Goal: Task Accomplishment & Management: Complete application form

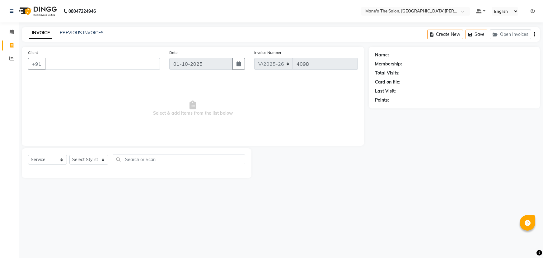
select select "7205"
select select "service"
click at [105, 157] on select "Select Stylist Anam Anil Faeam Junaid New Manager [PERSON_NAME] Owner Rani [PER…" at bounding box center [88, 160] width 39 height 10
select select "87897"
click at [69, 155] on select "Select Stylist Anam Anil Faeam Junaid New Manager [PERSON_NAME] Owner Rani [PER…" at bounding box center [88, 160] width 39 height 10
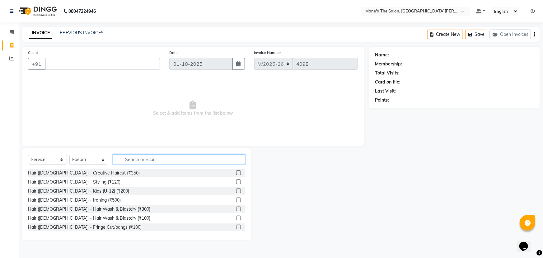
click at [158, 158] on input "text" at bounding box center [179, 159] width 132 height 10
type input "200"
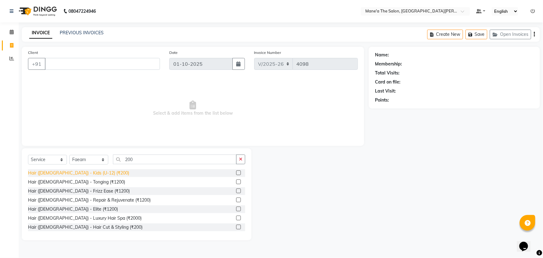
click at [68, 174] on div "Hair ([DEMOGRAPHIC_DATA]) - Kids (U-12) (₹200)" at bounding box center [78, 173] width 101 height 7
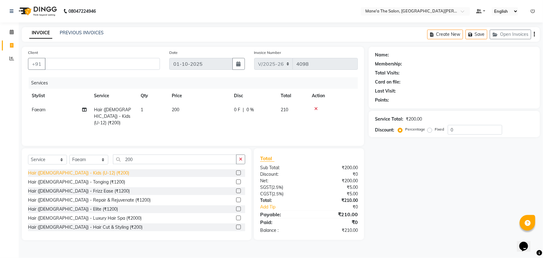
click at [68, 172] on div "Hair ([DEMOGRAPHIC_DATA]) - Kids (U-12) (₹200)" at bounding box center [78, 173] width 101 height 7
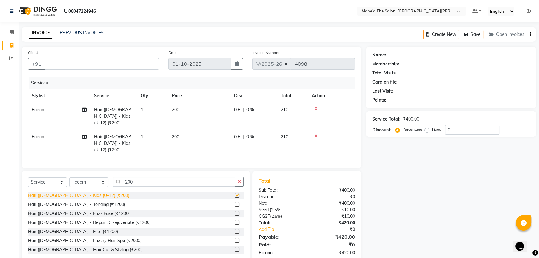
checkbox input "false"
click at [86, 59] on div "Client +91" at bounding box center [93, 62] width 140 height 26
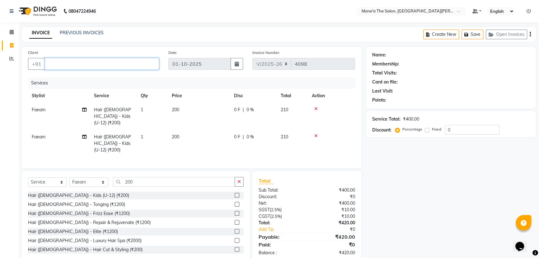
click at [88, 66] on input "Client" at bounding box center [102, 64] width 114 height 12
type input "8"
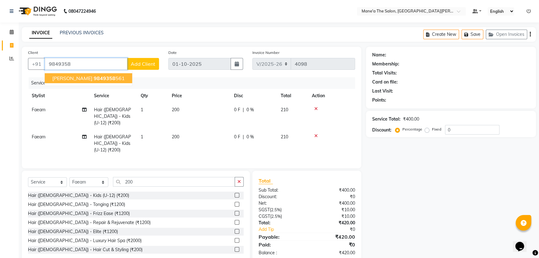
click at [94, 78] on span "9849358" at bounding box center [105, 78] width 22 height 6
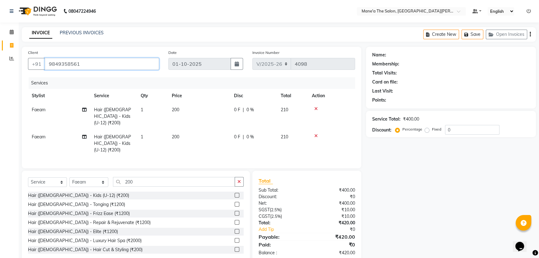
type input "9849358561"
select select "1: Object"
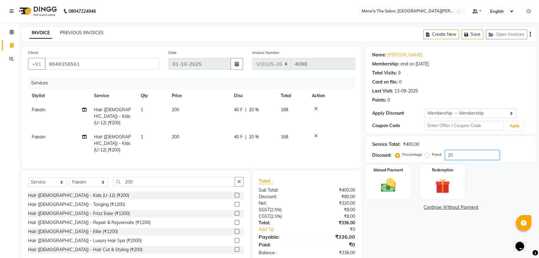
click at [470, 154] on input "20" at bounding box center [472, 155] width 54 height 10
type input "2"
type input "10"
click at [409, 186] on div "Manual Payment" at bounding box center [388, 181] width 47 height 35
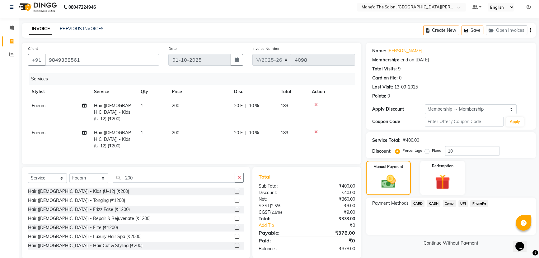
scroll to position [5, 0]
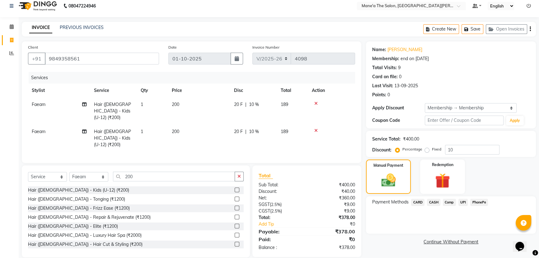
click at [83, 125] on td "Faeam" at bounding box center [59, 138] width 62 height 27
select select "87897"
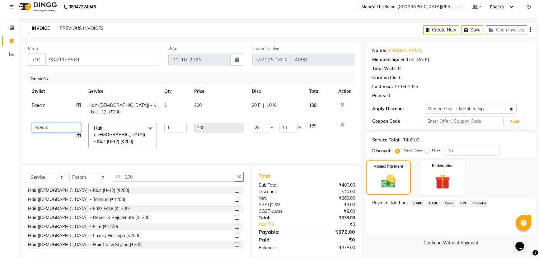
click at [62, 123] on select "Anam Anil Faeam Junaid New Manager Manjula Owner Rani Sahil Swetha" at bounding box center [56, 128] width 49 height 10
select select "62137"
click at [482, 204] on span "PhonePe" at bounding box center [479, 203] width 18 height 7
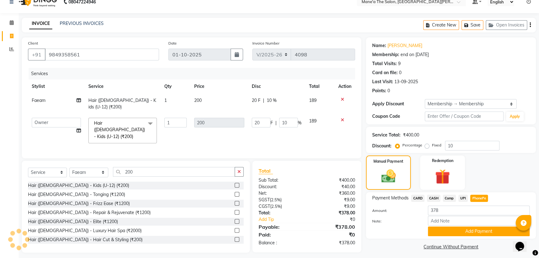
scroll to position [12, 0]
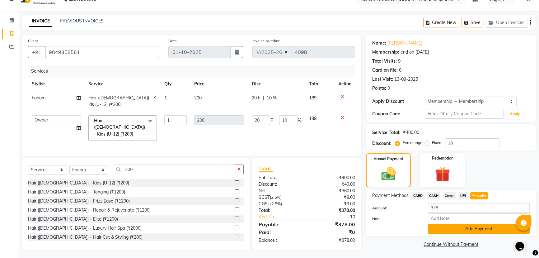
click at [484, 232] on button "Add Payment" at bounding box center [479, 229] width 102 height 10
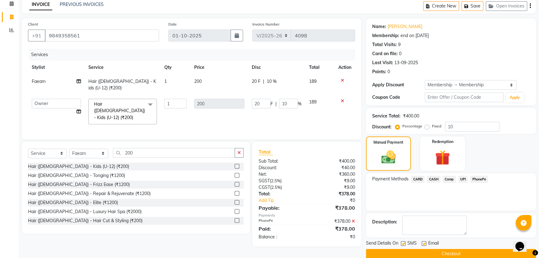
scroll to position [38, 0]
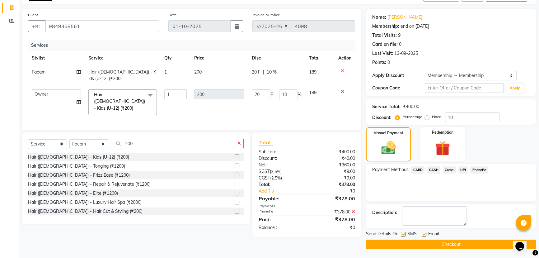
click at [456, 243] on button "Checkout" at bounding box center [451, 244] width 170 height 10
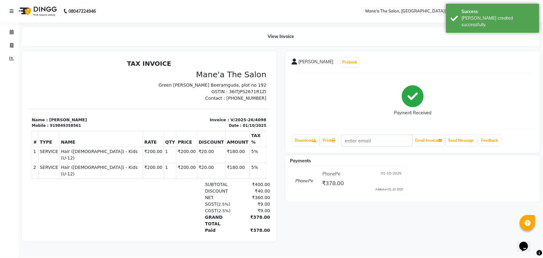
select select "7205"
select select "service"
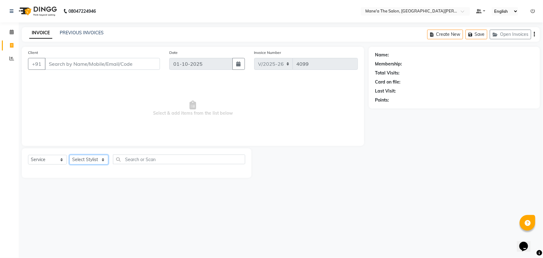
click at [101, 157] on select "Select Stylist Anam Anil Faeam Junaid New Manager [PERSON_NAME] Owner Rani [PER…" at bounding box center [88, 160] width 39 height 10
select select "62137"
click at [69, 155] on select "Select Stylist Anam Anil Faeam Junaid New Manager [PERSON_NAME] Owner Rani [PER…" at bounding box center [88, 160] width 39 height 10
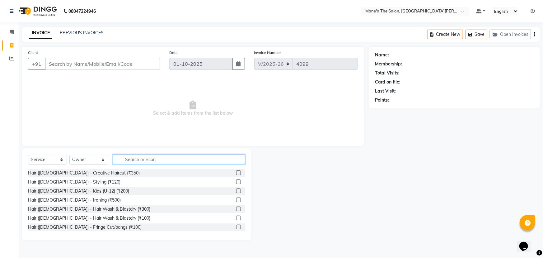
click at [145, 157] on input "text" at bounding box center [179, 159] width 132 height 10
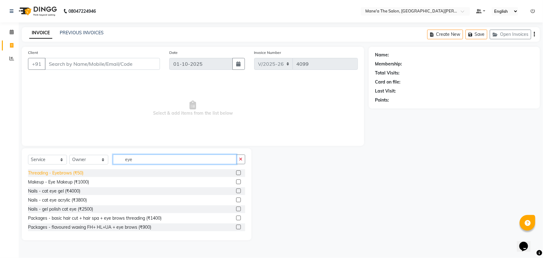
type input "eye"
click at [50, 172] on div "Threading - Eyebrows (₹50)" at bounding box center [55, 173] width 55 height 7
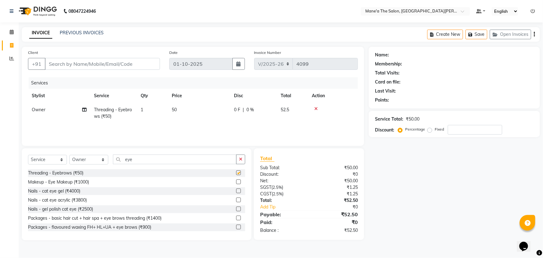
checkbox input "false"
click at [245, 158] on button "button" at bounding box center [240, 159] width 9 height 10
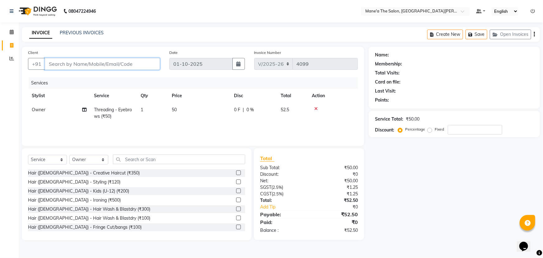
click at [75, 60] on input "Client" at bounding box center [102, 64] width 115 height 12
type input "9"
type input "0"
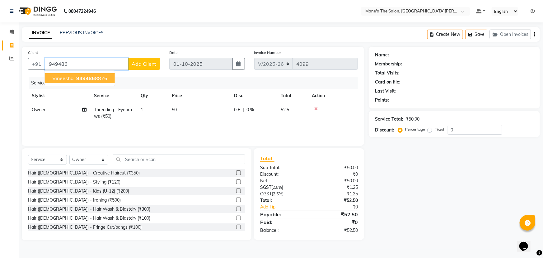
click at [56, 75] on span "Vineesha" at bounding box center [62, 78] width 21 height 6
type input "9494868876"
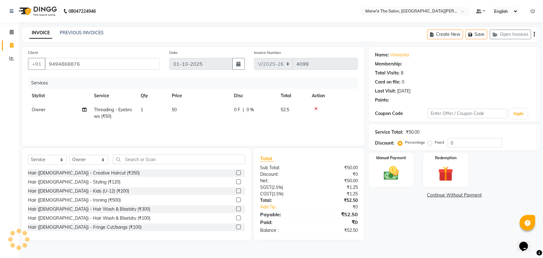
type input "20"
select select "1: Object"
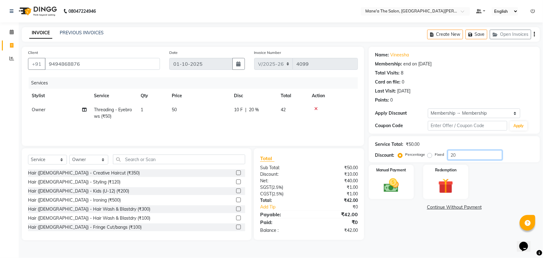
click at [464, 157] on input "20" at bounding box center [475, 155] width 54 height 10
type input "2"
type input "10"
click at [380, 183] on img at bounding box center [392, 185] width 26 height 18
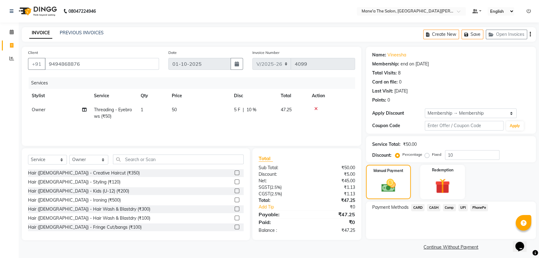
click at [482, 206] on span "PhonePe" at bounding box center [479, 207] width 18 height 7
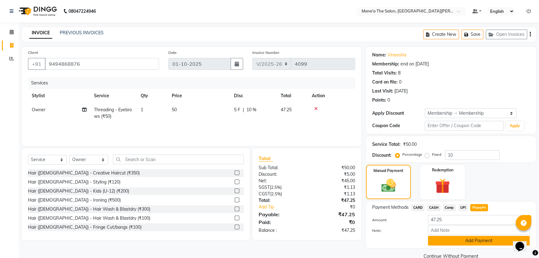
click at [470, 243] on button "Add Payment" at bounding box center [479, 241] width 102 height 10
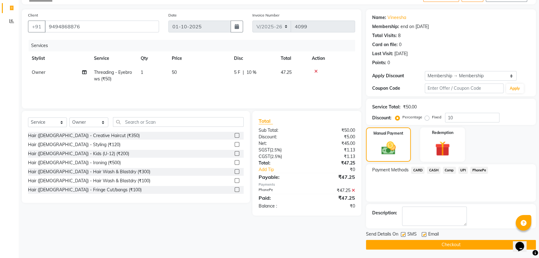
scroll to position [38, 0]
click at [459, 242] on button "Checkout" at bounding box center [451, 244] width 170 height 10
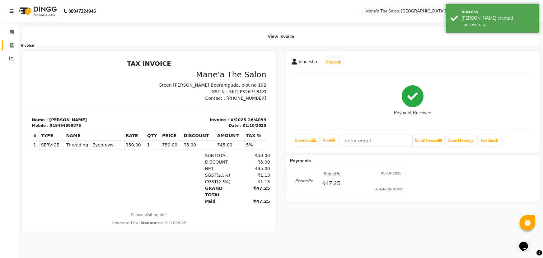
click at [9, 44] on span at bounding box center [11, 45] width 11 height 7
select select "service"
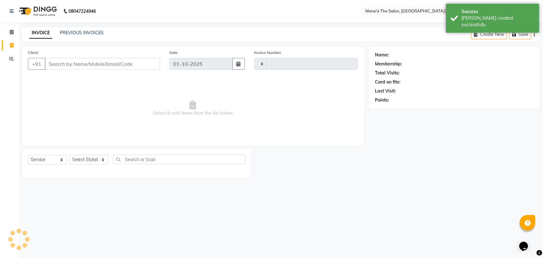
type input "4100"
select select "7205"
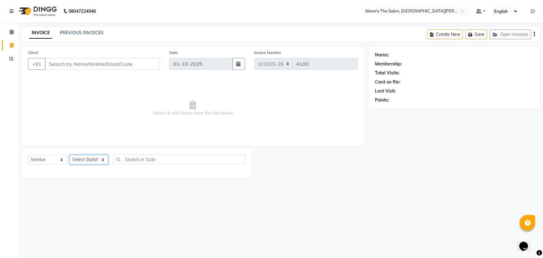
click at [93, 160] on select "Select Stylist Anam Anil Faeam Junaid New Manager [PERSON_NAME] Owner Rani [PER…" at bounding box center [88, 160] width 39 height 10
select select "85409"
click at [69, 155] on select "Select Stylist Anam Anil Faeam Junaid New Manager [PERSON_NAME] Owner Rani [PER…" at bounding box center [88, 160] width 39 height 10
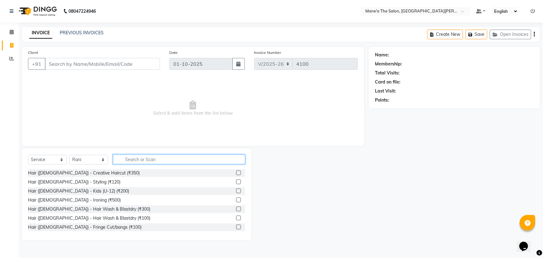
click at [150, 159] on input "text" at bounding box center [179, 159] width 132 height 10
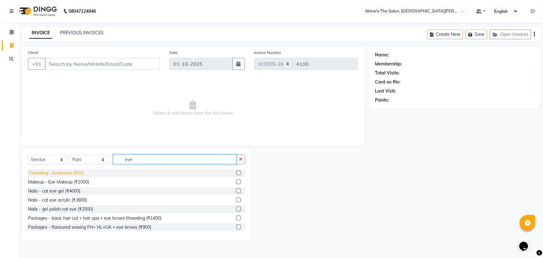
type input "eye"
click at [66, 170] on div "Threading - Eyebrows (₹50)" at bounding box center [55, 173] width 55 height 7
checkbox input "false"
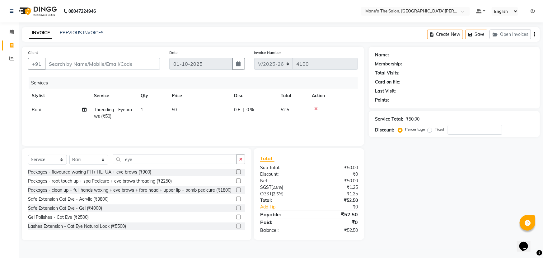
scroll to position [60, 0]
click at [135, 160] on input "eye" at bounding box center [175, 159] width 124 height 10
type input "e"
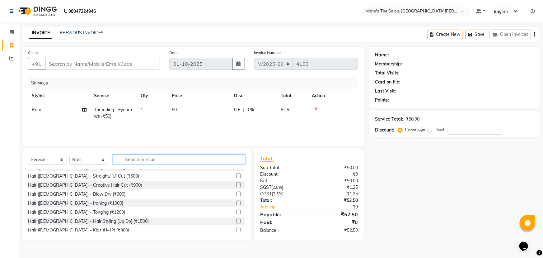
click at [161, 157] on input "text" at bounding box center [179, 159] width 132 height 10
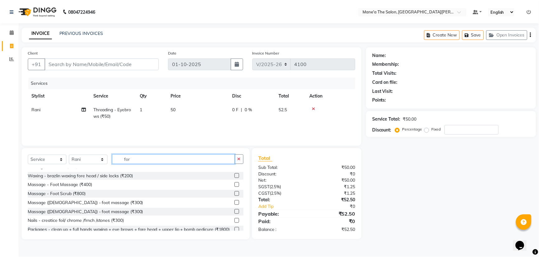
scroll to position [0, 0]
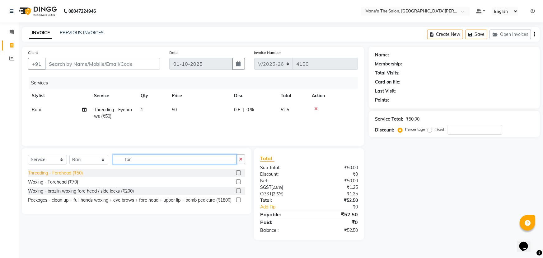
type input "for"
click at [81, 172] on div "Threading - Forehead (₹50)" at bounding box center [55, 173] width 55 height 7
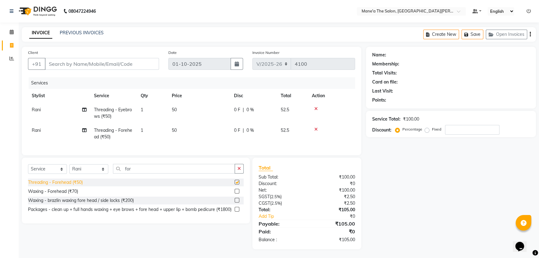
checkbox input "false"
click at [103, 65] on input "Client" at bounding box center [102, 64] width 114 height 12
type input "9"
type input "0"
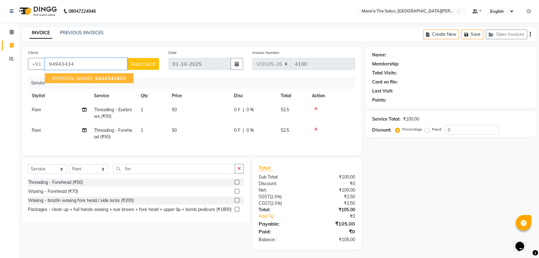
click at [63, 81] on span "Chandu" at bounding box center [72, 78] width 40 height 6
type input "9494343489"
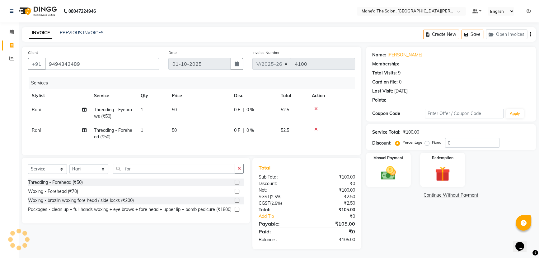
select select "1: Object"
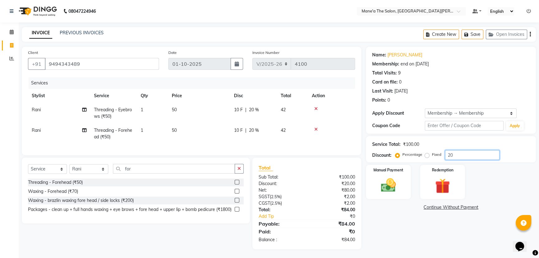
click at [465, 154] on input "20" at bounding box center [472, 155] width 54 height 10
type input "2"
type input "10"
click at [380, 184] on img at bounding box center [388, 185] width 25 height 18
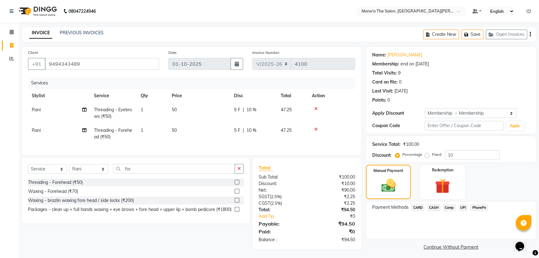
click at [478, 207] on span "PhonePe" at bounding box center [479, 207] width 18 height 7
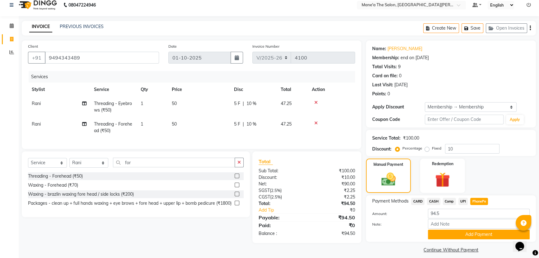
scroll to position [12, 0]
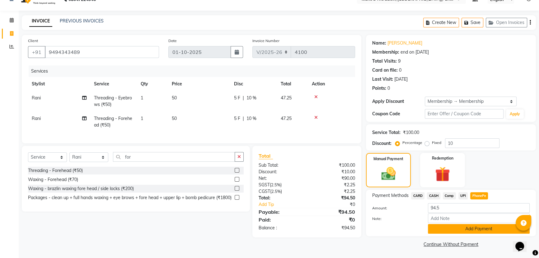
click at [474, 227] on button "Add Payment" at bounding box center [479, 229] width 102 height 10
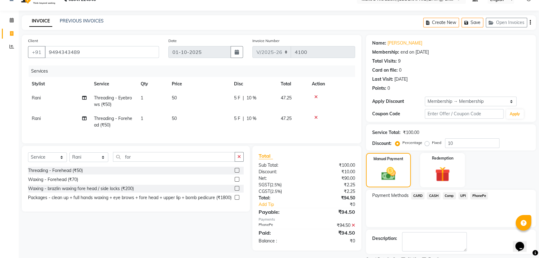
scroll to position [38, 0]
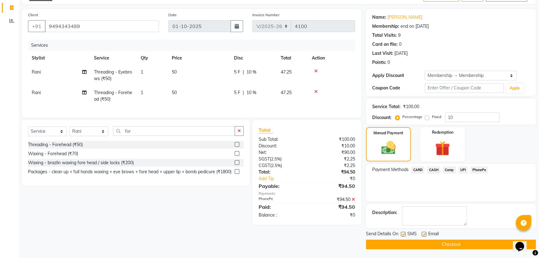
click at [456, 246] on button "Checkout" at bounding box center [451, 244] width 170 height 10
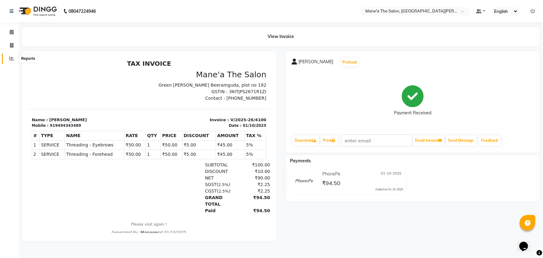
click at [10, 59] on icon at bounding box center [11, 58] width 5 height 5
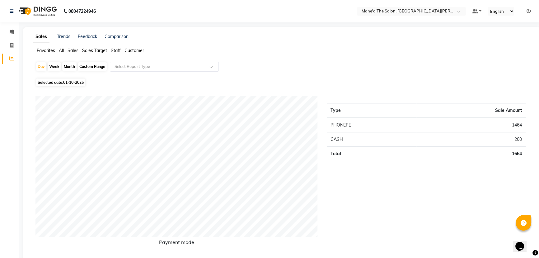
click at [69, 66] on div "Month" at bounding box center [69, 66] width 14 height 9
select select "10"
select select "2025"
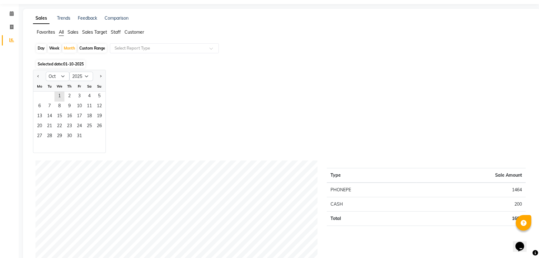
scroll to position [28, 0]
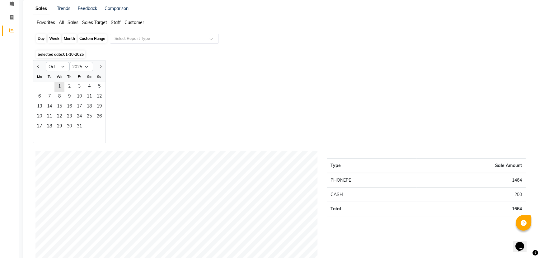
click at [70, 37] on div "Month" at bounding box center [69, 38] width 14 height 9
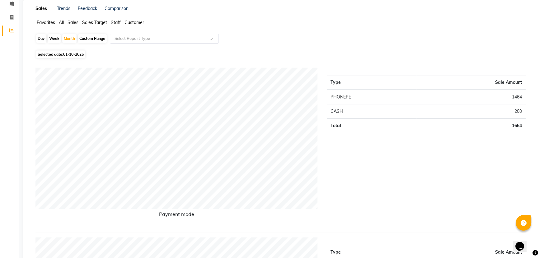
click at [55, 36] on div "Week" at bounding box center [54, 38] width 13 height 9
select select "10"
select select "2025"
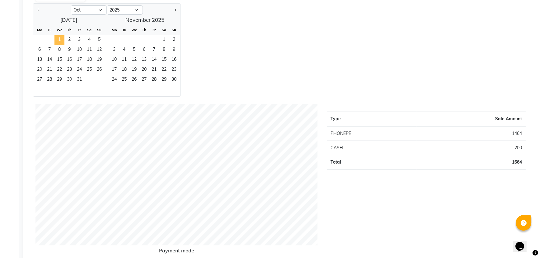
click at [58, 39] on span "1" at bounding box center [59, 40] width 10 height 10
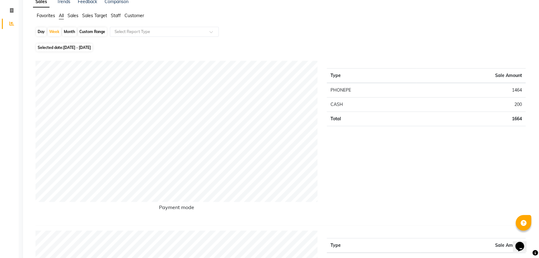
scroll to position [0, 0]
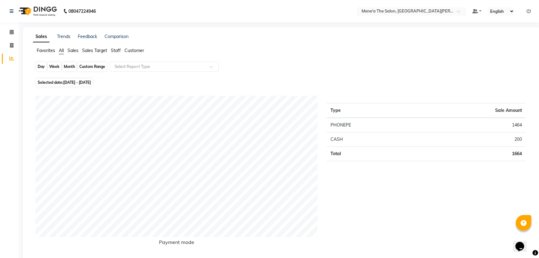
click at [55, 65] on div "Week" at bounding box center [54, 66] width 13 height 9
select select "10"
select select "2025"
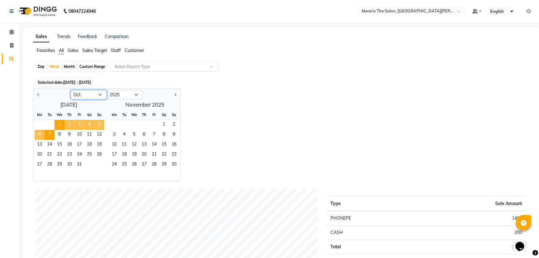
click at [101, 93] on select "Jan Feb Mar Apr May Jun Jul Aug Sep Oct Nov Dec" at bounding box center [89, 94] width 36 height 9
select select "9"
click at [71, 90] on select "Jan Feb Mar Apr May Jun Jul Aug Sep Oct Nov Dec" at bounding box center [89, 94] width 36 height 9
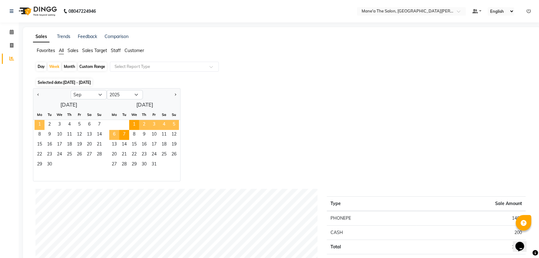
click at [37, 123] on span "1" at bounding box center [40, 125] width 10 height 10
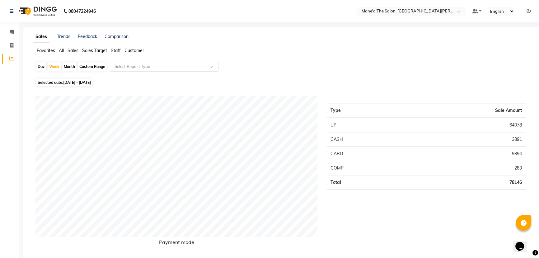
click at [67, 64] on div "Month" at bounding box center [69, 66] width 14 height 9
select select "9"
select select "2025"
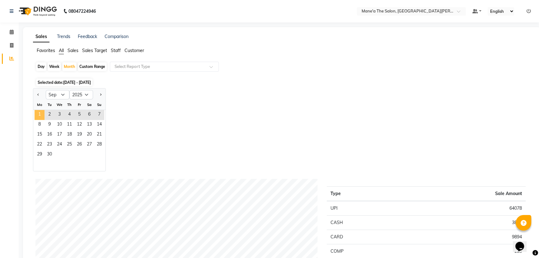
click at [38, 114] on span "1" at bounding box center [40, 115] width 10 height 10
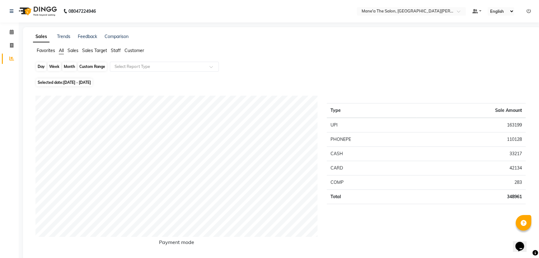
click at [72, 66] on div "Month" at bounding box center [69, 66] width 14 height 9
select select "9"
select select "2025"
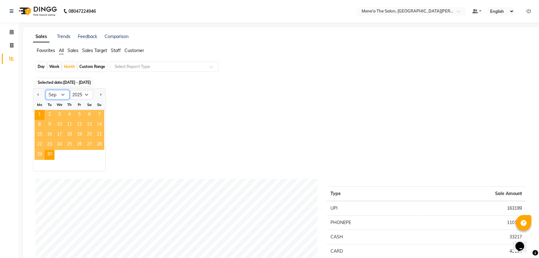
click at [63, 94] on select "Jan Feb Mar Apr May Jun Jul Aug Sep Oct Nov Dec" at bounding box center [58, 94] width 24 height 9
select select "10"
click at [46, 90] on select "Jan Feb Mar Apr May Jun Jul Aug Sep Oct Nov Dec" at bounding box center [58, 94] width 24 height 9
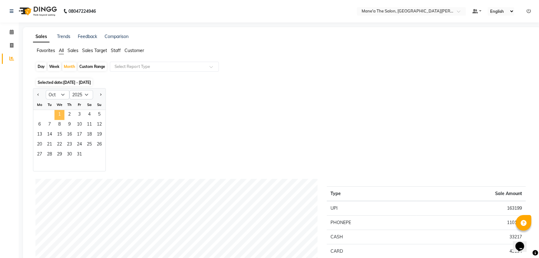
click at [57, 110] on span "1" at bounding box center [59, 115] width 10 height 10
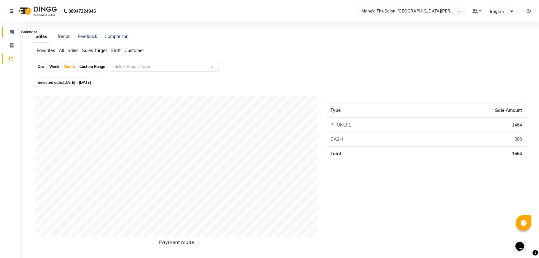
click at [13, 33] on icon at bounding box center [12, 32] width 4 height 5
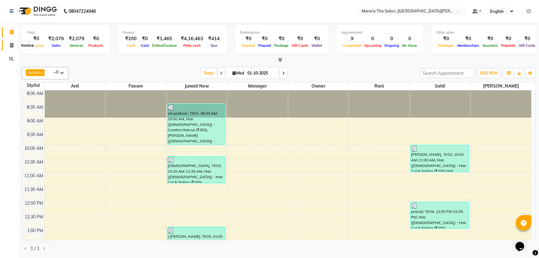
click at [13, 44] on icon at bounding box center [11, 45] width 3 height 5
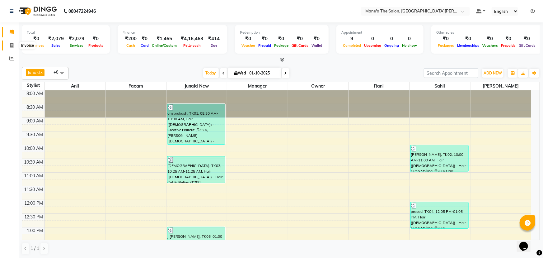
select select "7205"
select select "service"
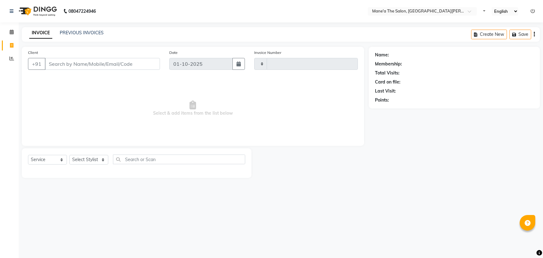
select select "service"
type input "4101"
select select "7205"
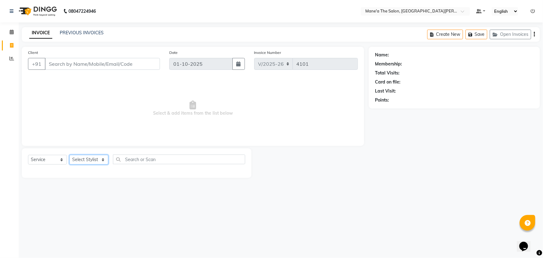
click at [98, 158] on select "Select Stylist Anam Anil Faeam Junaid New Manager [PERSON_NAME] Owner Rani [PER…" at bounding box center [88, 160] width 39 height 10
select select "85409"
click at [69, 155] on select "Select Stylist Anam Anil Faeam Junaid New Manager [PERSON_NAME] Owner Rani [PER…" at bounding box center [88, 160] width 39 height 10
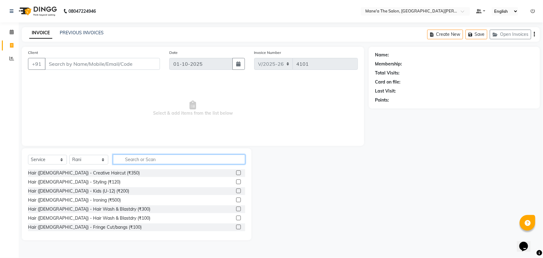
click at [131, 158] on input "text" at bounding box center [179, 159] width 132 height 10
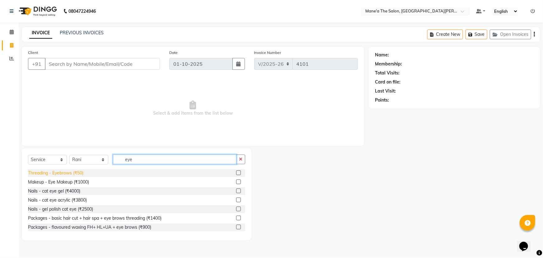
type input "eye"
click at [53, 173] on div "Threading - Eyebrows (₹50)" at bounding box center [55, 173] width 55 height 7
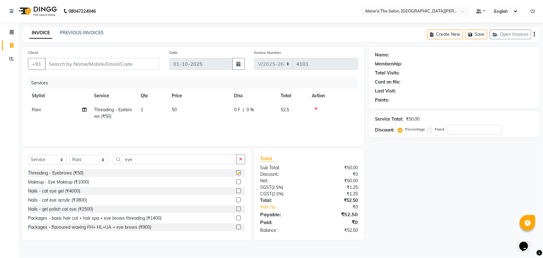
checkbox input "false"
click at [146, 161] on input "eye" at bounding box center [175, 159] width 124 height 10
type input "e"
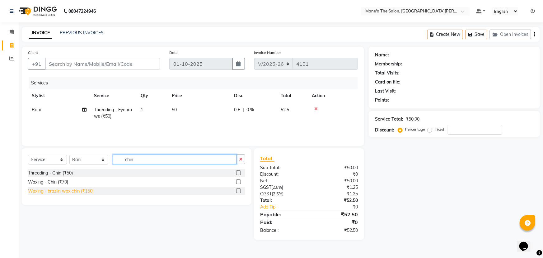
type input "chin"
click at [29, 190] on div "Waxing - brazlin wax chin (₹150)" at bounding box center [61, 191] width 66 height 7
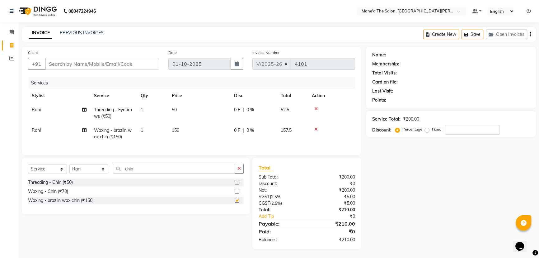
checkbox input "false"
click at [137, 173] on input "chin" at bounding box center [174, 169] width 122 height 10
type input "c"
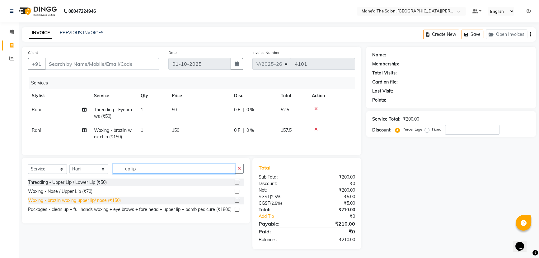
type input "up lip"
click at [103, 204] on div "Waxing - brazlin waxing upper lip/ nose (₹150)" at bounding box center [74, 200] width 93 height 7
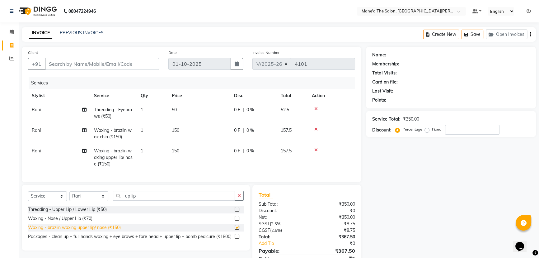
checkbox input "false"
click at [81, 63] on input "Client" at bounding box center [102, 64] width 114 height 12
type input "8"
type input "0"
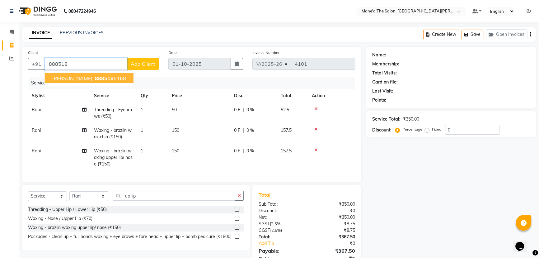
click at [71, 80] on button "ravi tej 888518 5168" at bounding box center [89, 78] width 89 height 10
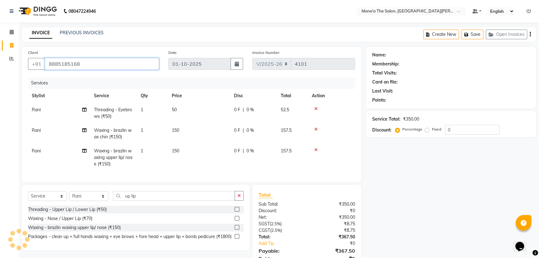
type input "8885185168"
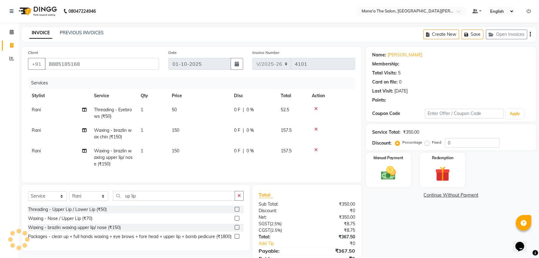
type input "20"
select select "1: Object"
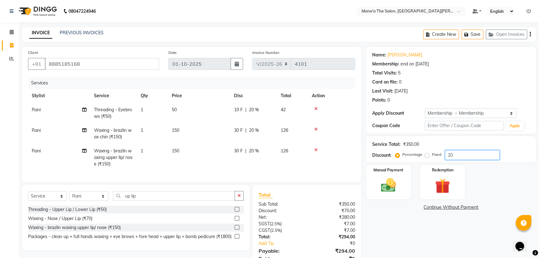
click at [471, 154] on input "20" at bounding box center [472, 155] width 54 height 10
type input "2"
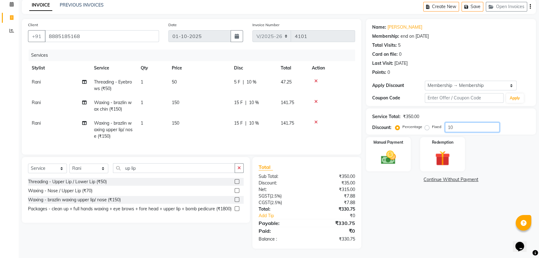
scroll to position [32, 0]
type input "10"
click at [402, 142] on div "Manual Payment" at bounding box center [388, 153] width 47 height 35
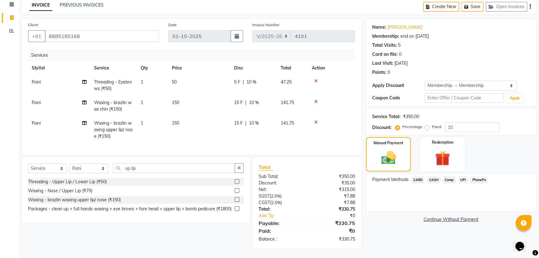
click at [482, 176] on span "PhonePe" at bounding box center [479, 179] width 18 height 7
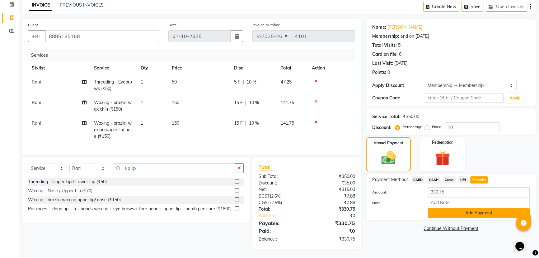
click at [461, 208] on button "Add Payment" at bounding box center [479, 213] width 102 height 10
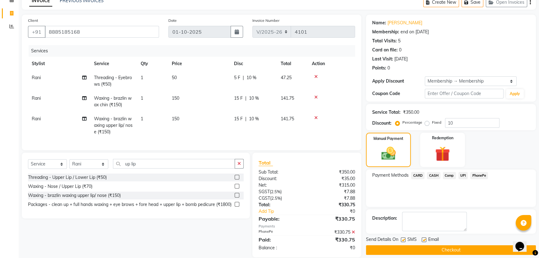
click at [455, 248] on button "Checkout" at bounding box center [451, 250] width 170 height 10
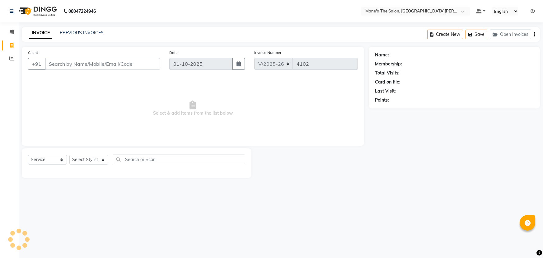
select select "7205"
select select "service"
click at [99, 155] on select "Select Stylist Anam Anil Faeam Junaid New Manager [PERSON_NAME] Owner Rani [PER…" at bounding box center [88, 160] width 39 height 10
select select "85409"
click at [69, 155] on select "Select Stylist Anam Anil Faeam Junaid New Manager [PERSON_NAME] Owner Rani [PER…" at bounding box center [88, 160] width 39 height 10
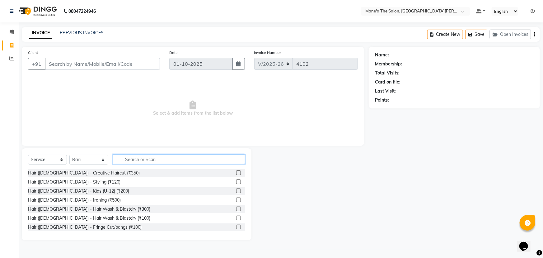
click at [141, 162] on input "text" at bounding box center [179, 159] width 132 height 10
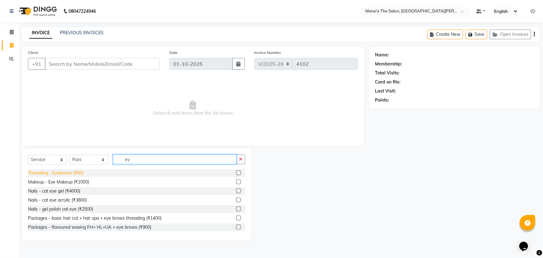
type input "ey"
click at [73, 171] on div "Threading - Eyebrows (₹50)" at bounding box center [55, 173] width 55 height 7
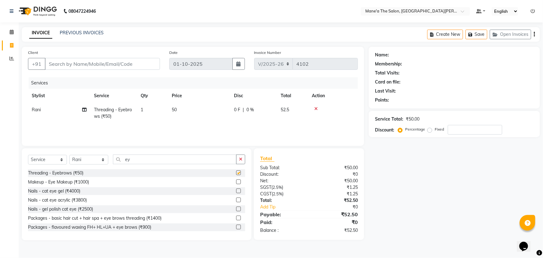
checkbox input "false"
click at [138, 161] on input "ey" at bounding box center [175, 159] width 124 height 10
type input "e"
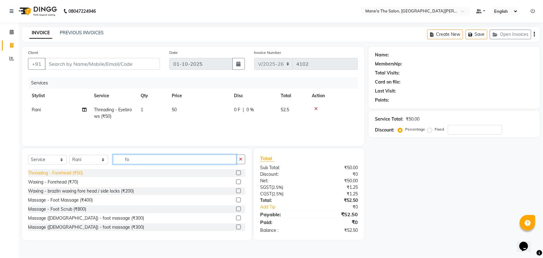
type input "fo"
click at [71, 172] on div "Threading - Forehead (₹50)" at bounding box center [55, 173] width 55 height 7
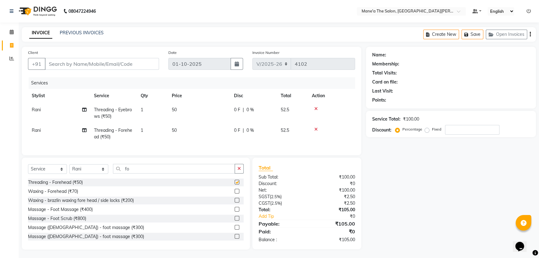
checkbox input "false"
click at [84, 63] on input "Client" at bounding box center [102, 64] width 114 height 12
type input "9"
type input "0"
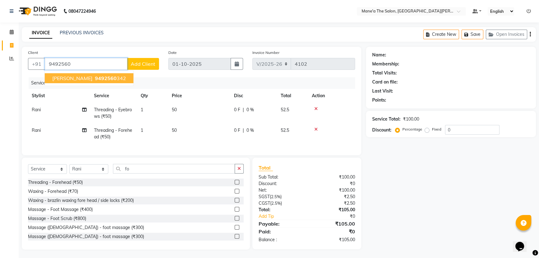
click at [100, 75] on span "9492560" at bounding box center [106, 78] width 22 height 6
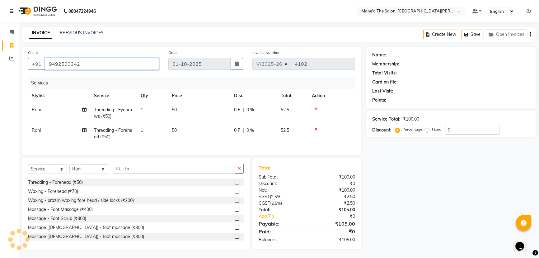
type input "9492560342"
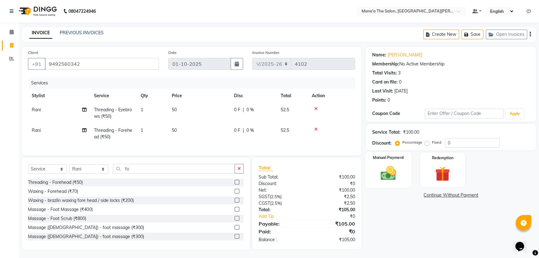
click at [387, 171] on img at bounding box center [388, 173] width 25 height 18
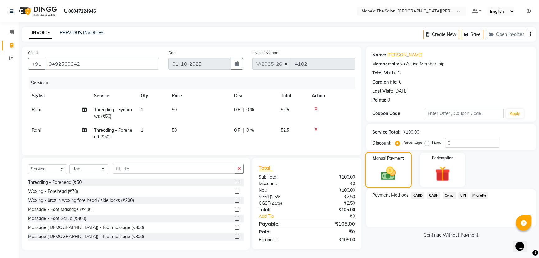
click at [386, 170] on img at bounding box center [388, 173] width 24 height 17
click at [480, 195] on span "PhonePe" at bounding box center [479, 195] width 18 height 7
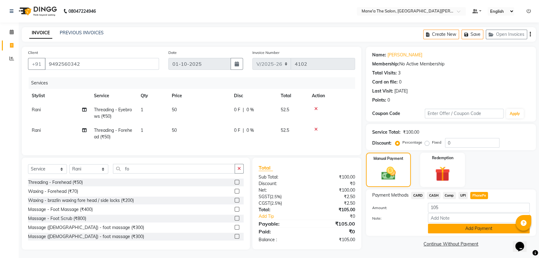
click at [480, 229] on button "Add Payment" at bounding box center [479, 229] width 102 height 10
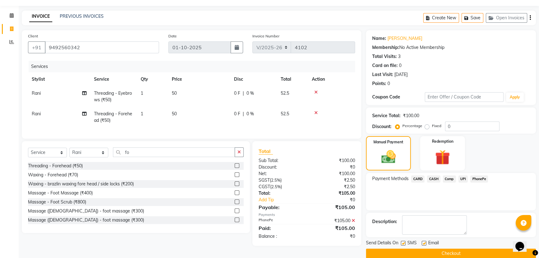
scroll to position [26, 0]
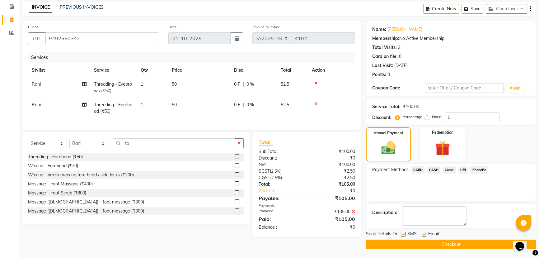
click at [464, 244] on button "Checkout" at bounding box center [451, 244] width 170 height 10
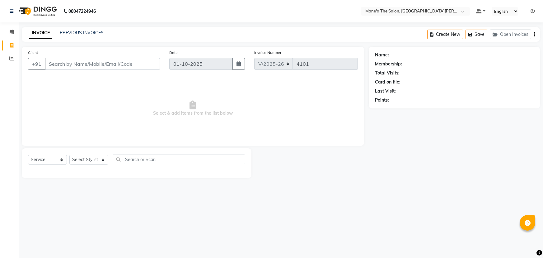
select select "7205"
select select "service"
click at [102, 159] on select "Select Stylist Anam Anil Faeam Junaid New Manager [PERSON_NAME] Owner Rani [PER…" at bounding box center [88, 160] width 39 height 10
select select "82059"
click at [69, 155] on select "Select Stylist Anam Anil Faeam Junaid New Manager [PERSON_NAME] Owner Rani [PER…" at bounding box center [88, 160] width 39 height 10
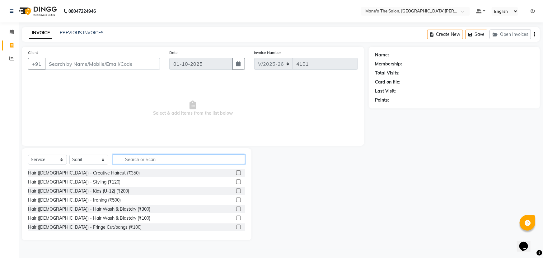
click at [125, 159] on input "text" at bounding box center [179, 159] width 132 height 10
type input "200"
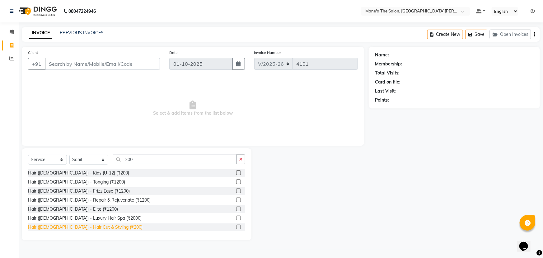
click at [83, 227] on div "Hair ([DEMOGRAPHIC_DATA]) - Hair Cut & Styling (₹200)" at bounding box center [85, 227] width 115 height 7
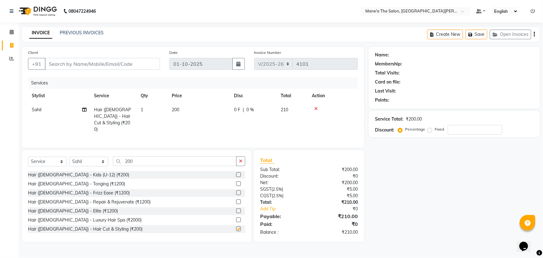
checkbox input "false"
click at [72, 64] on input "Client" at bounding box center [102, 64] width 115 height 12
type input "9"
type input "0"
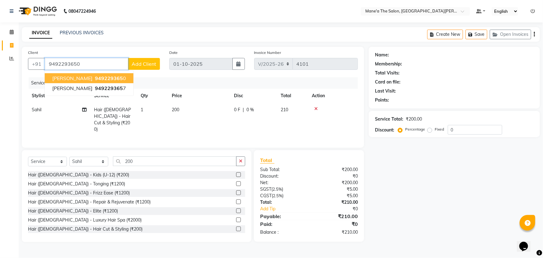
type input "9492293650"
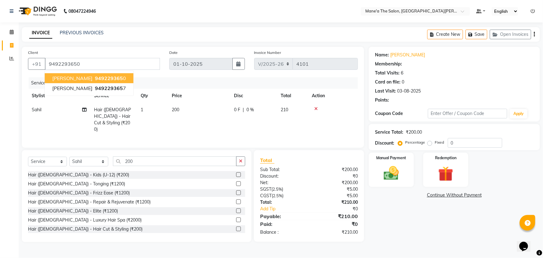
select select "1: Object"
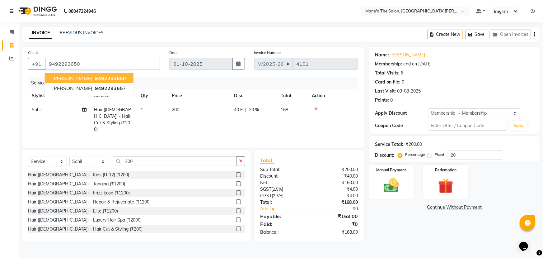
click at [100, 78] on span "949229365" at bounding box center [109, 78] width 28 height 6
type input "0"
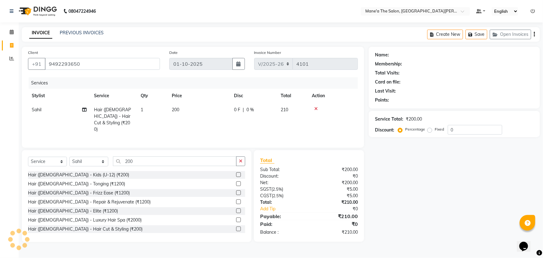
select select "1: Object"
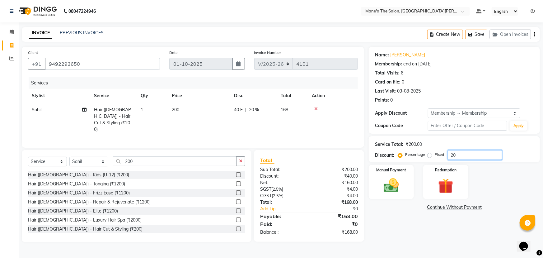
click at [464, 155] on input "20" at bounding box center [475, 155] width 54 height 10
type input "2"
type input "10"
click at [402, 188] on img at bounding box center [392, 185] width 26 height 18
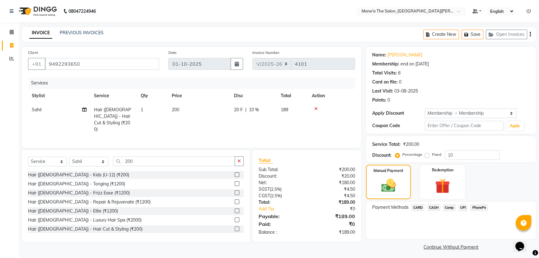
click at [417, 207] on span "CARD" at bounding box center [417, 207] width 13 height 7
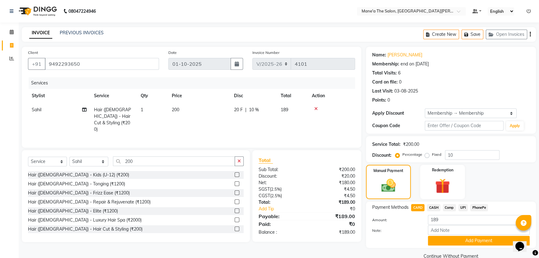
scroll to position [12, 0]
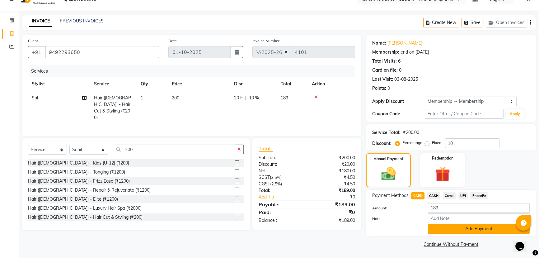
click at [473, 233] on button "Add Payment" at bounding box center [479, 229] width 102 height 10
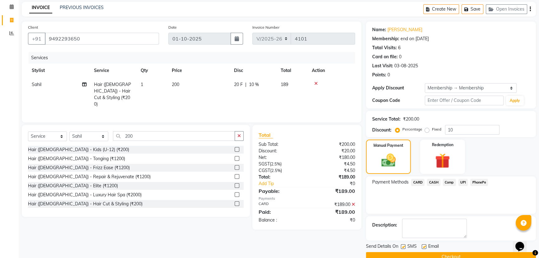
scroll to position [38, 0]
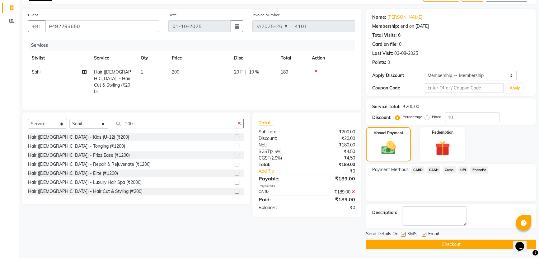
click at [466, 241] on button "Checkout" at bounding box center [451, 244] width 170 height 10
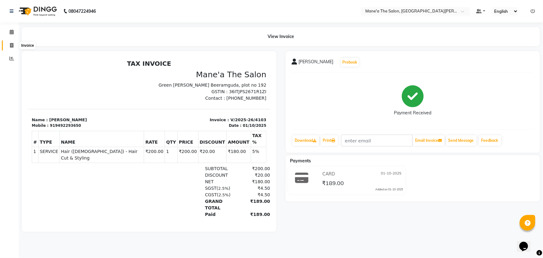
click at [8, 45] on span at bounding box center [11, 45] width 11 height 7
select select "7205"
select select "service"
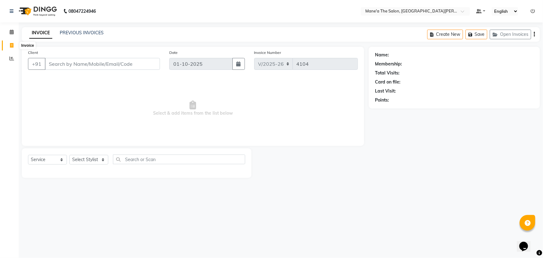
click at [10, 43] on icon at bounding box center [11, 45] width 3 height 5
select select "service"
type input "4104"
select select "7205"
click at [102, 158] on select "Select Stylist" at bounding box center [88, 160] width 39 height 10
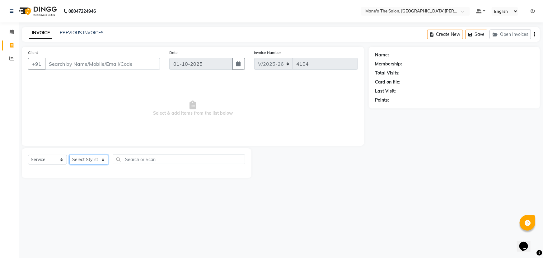
select select "85411"
click at [69, 155] on select "Select Stylist Anam Anil Faeam Junaid New Manager [PERSON_NAME] Owner Rani [PER…" at bounding box center [88, 160] width 39 height 10
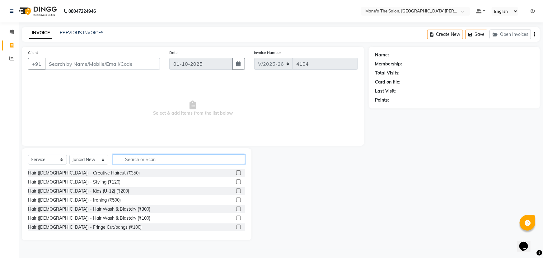
click at [128, 157] on input "text" at bounding box center [179, 159] width 132 height 10
type input "200"
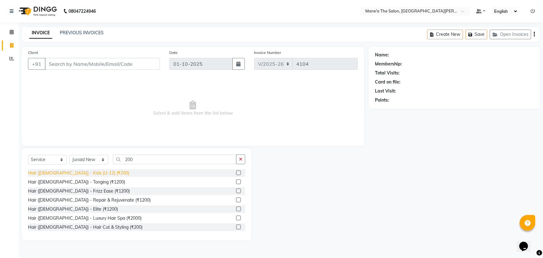
click at [52, 172] on div "Hair ([DEMOGRAPHIC_DATA]) - Kids (U-12) (₹200)" at bounding box center [78, 173] width 101 height 7
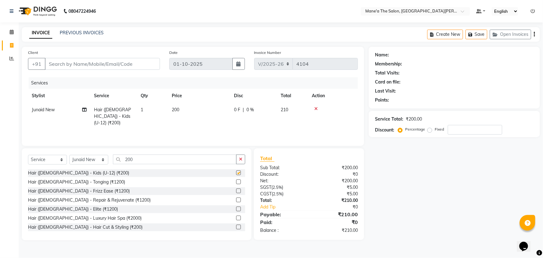
checkbox input "false"
click at [101, 158] on select "Select Stylist Anam Anil Faeam Junaid New Manager [PERSON_NAME] Owner Rani [PER…" at bounding box center [88, 160] width 39 height 10
select select "85409"
click at [69, 155] on select "Select Stylist Anam Anil Faeam Junaid New Manager [PERSON_NAME] Owner Rani [PER…" at bounding box center [88, 160] width 39 height 10
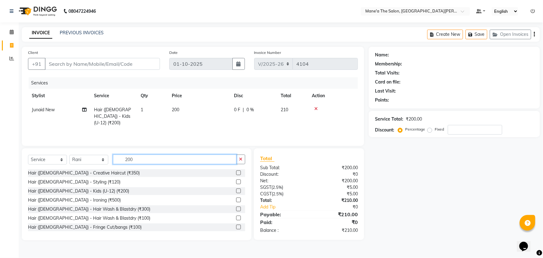
click at [148, 157] on input "200" at bounding box center [175, 159] width 124 height 10
type input "2"
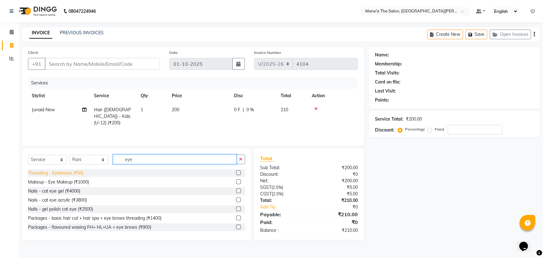
type input "eye"
click at [45, 173] on div "Threading - Eyebrows (₹50)" at bounding box center [55, 173] width 55 height 7
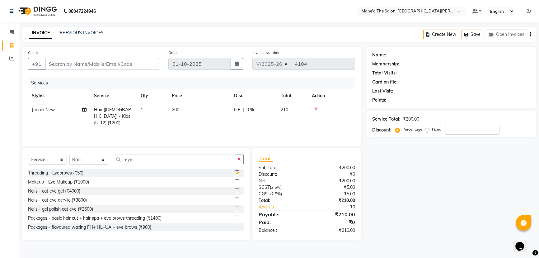
checkbox input "false"
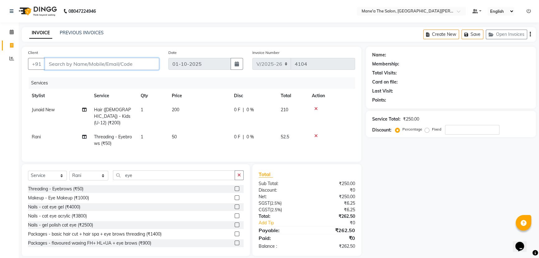
click at [112, 66] on input "Client" at bounding box center [102, 64] width 114 height 12
type input "9"
type input "0"
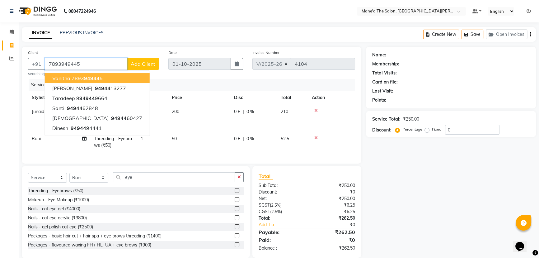
type input "7893949445"
select select "1: Object"
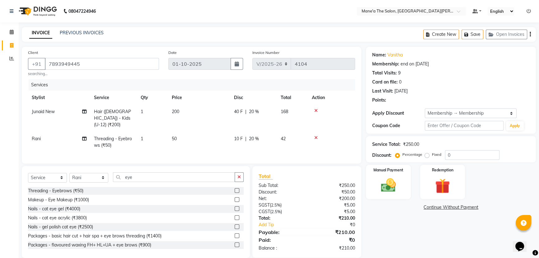
type input "20"
drag, startPoint x: 84, startPoint y: 63, endPoint x: 90, endPoint y: 66, distance: 7.1
click at [87, 64] on input "7893949445" at bounding box center [102, 64] width 114 height 12
type input "789394944"
type input "0"
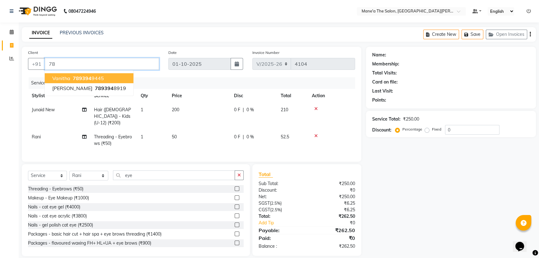
type input "7"
click at [106, 74] on button "rajeshvari 94944132 77" at bounding box center [89, 78] width 89 height 10
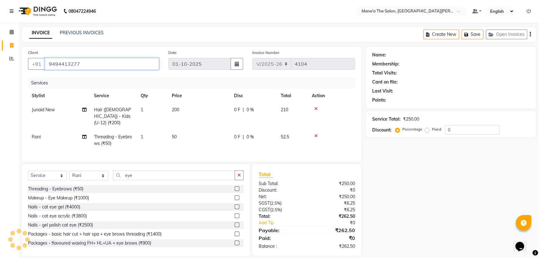
type input "9494413277"
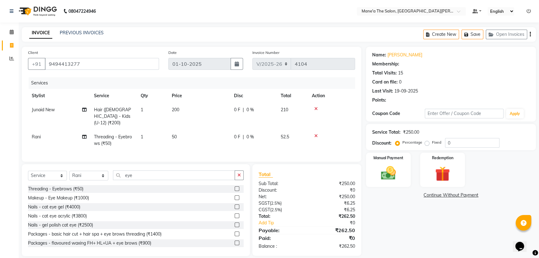
select select "1: Object"
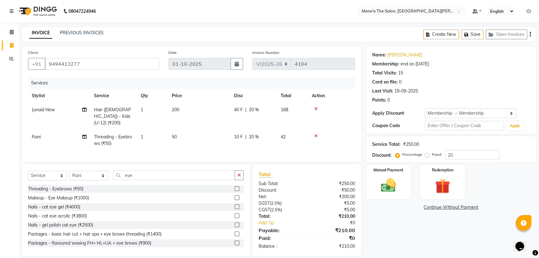
click at [461, 149] on div "Service Total: ₹250.00 Discount: Percentage Fixed 20" at bounding box center [451, 149] width 158 height 21
click at [470, 157] on input "20" at bounding box center [472, 155] width 54 height 10
type input "2"
type input "10"
click at [400, 195] on div "Manual Payment" at bounding box center [388, 181] width 47 height 35
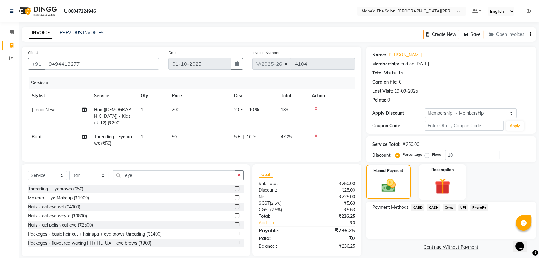
scroll to position [5, 0]
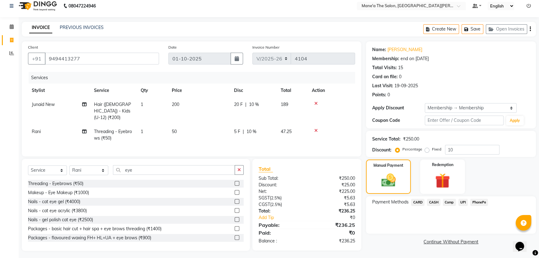
click at [434, 202] on span "CASH" at bounding box center [433, 202] width 13 height 7
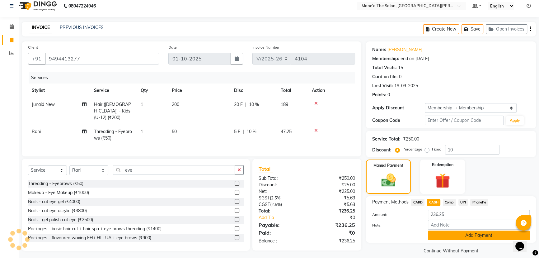
click at [476, 239] on button "Add Payment" at bounding box center [479, 235] width 102 height 10
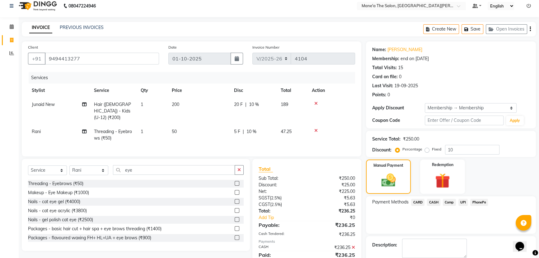
scroll to position [38, 0]
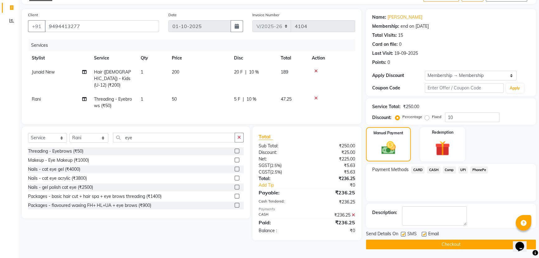
click at [463, 243] on button "Checkout" at bounding box center [451, 244] width 170 height 10
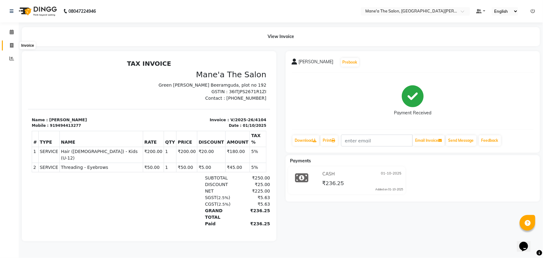
click at [11, 44] on icon at bounding box center [11, 45] width 3 height 5
select select "service"
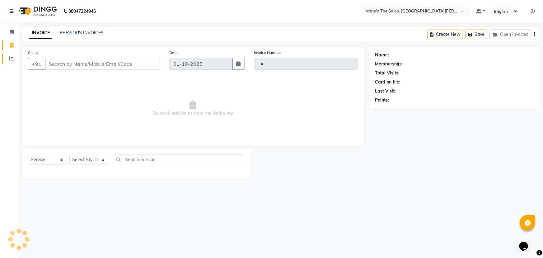
type input "4105"
select select "7205"
click at [100, 159] on select "Select Stylist Anam Anil Faeam Junaid New Manager [PERSON_NAME] Owner Rani [PER…" at bounding box center [88, 160] width 39 height 10
select select "87897"
click at [69, 155] on select "Select Stylist Anam Anil Faeam Junaid New Manager [PERSON_NAME] Owner Rani [PER…" at bounding box center [88, 160] width 39 height 10
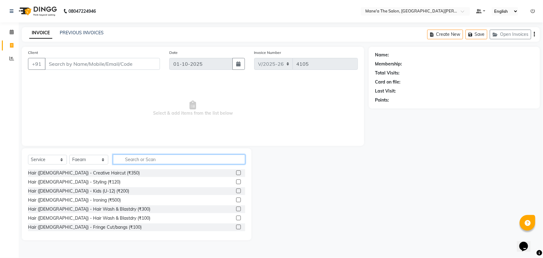
click at [136, 158] on input "text" at bounding box center [179, 159] width 132 height 10
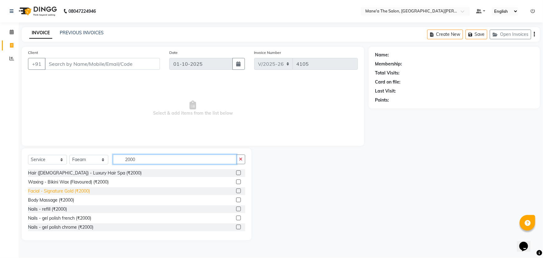
type input "2000"
click at [72, 190] on div "Facial - Signature Gold (₹2000)" at bounding box center [59, 191] width 62 height 7
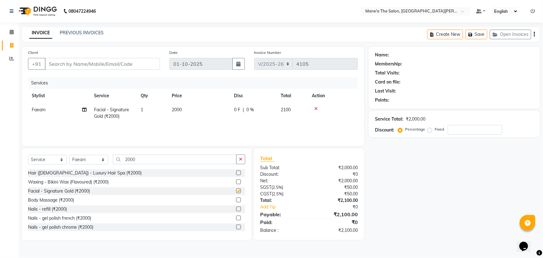
checkbox input "false"
click at [152, 159] on input "2000" at bounding box center [175, 159] width 124 height 10
type input "2"
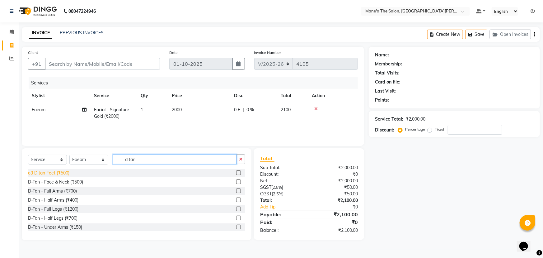
type input "d tan"
click at [58, 171] on div "o3 D tan Feet (₹500)" at bounding box center [48, 173] width 41 height 7
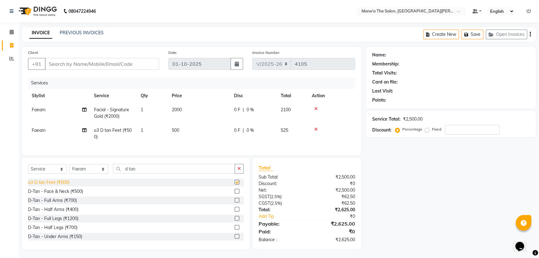
checkbox input "false"
click at [106, 62] on input "Client" at bounding box center [102, 64] width 114 height 12
type input "9"
type input "0"
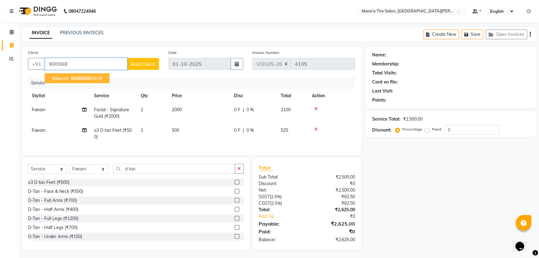
click at [64, 81] on span "Bharat" at bounding box center [60, 78] width 16 height 6
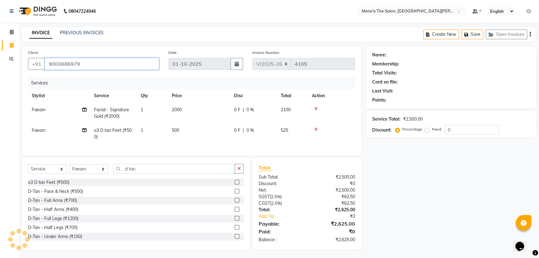
type input "9000686979"
select select "1: Object"
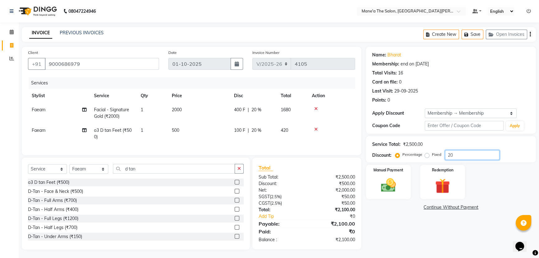
click at [462, 153] on input "20" at bounding box center [472, 155] width 54 height 10
type input "2"
type input "10"
click at [389, 181] on img at bounding box center [388, 185] width 25 height 18
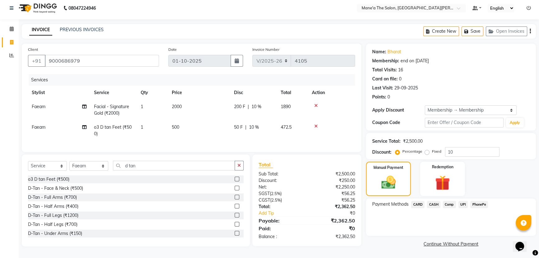
scroll to position [5, 0]
click at [483, 203] on span "PhonePe" at bounding box center [479, 204] width 18 height 7
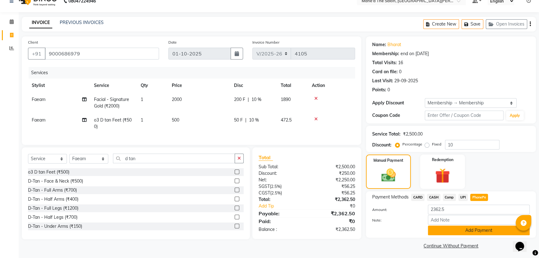
scroll to position [12, 0]
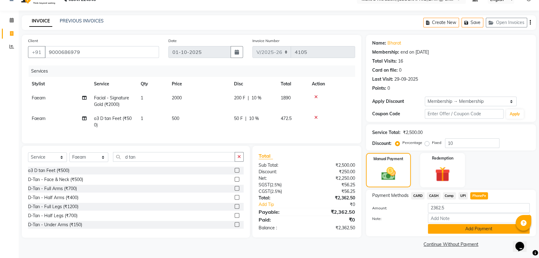
click at [476, 230] on button "Add Payment" at bounding box center [479, 229] width 102 height 10
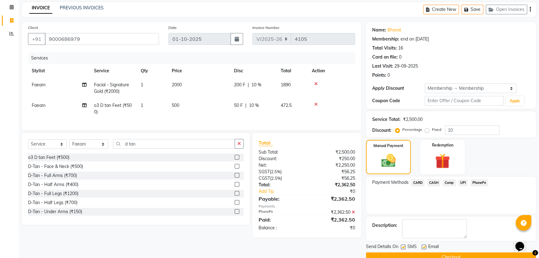
scroll to position [38, 0]
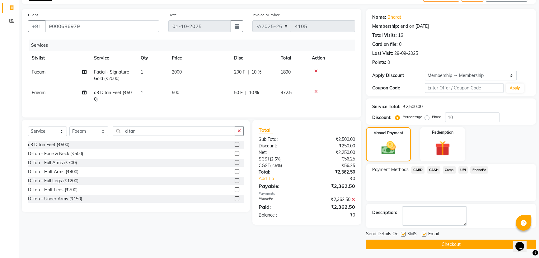
click at [476, 242] on button "Checkout" at bounding box center [451, 244] width 170 height 10
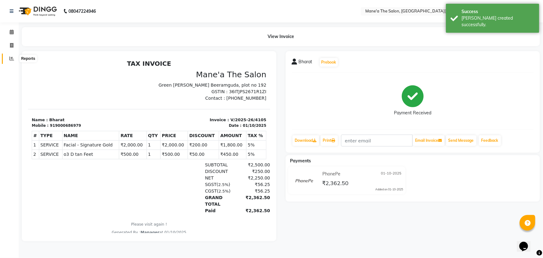
click at [12, 57] on icon at bounding box center [11, 58] width 5 height 5
